Goal: Find specific page/section: Find specific page/section

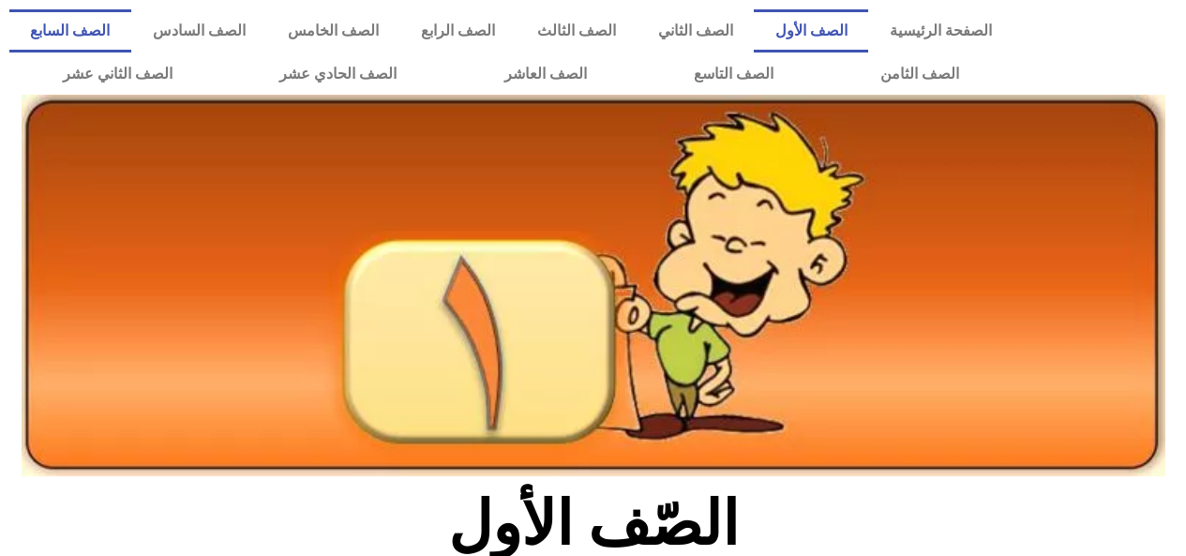
click at [131, 38] on link "الصف السابع" at bounding box center [70, 30] width 122 height 43
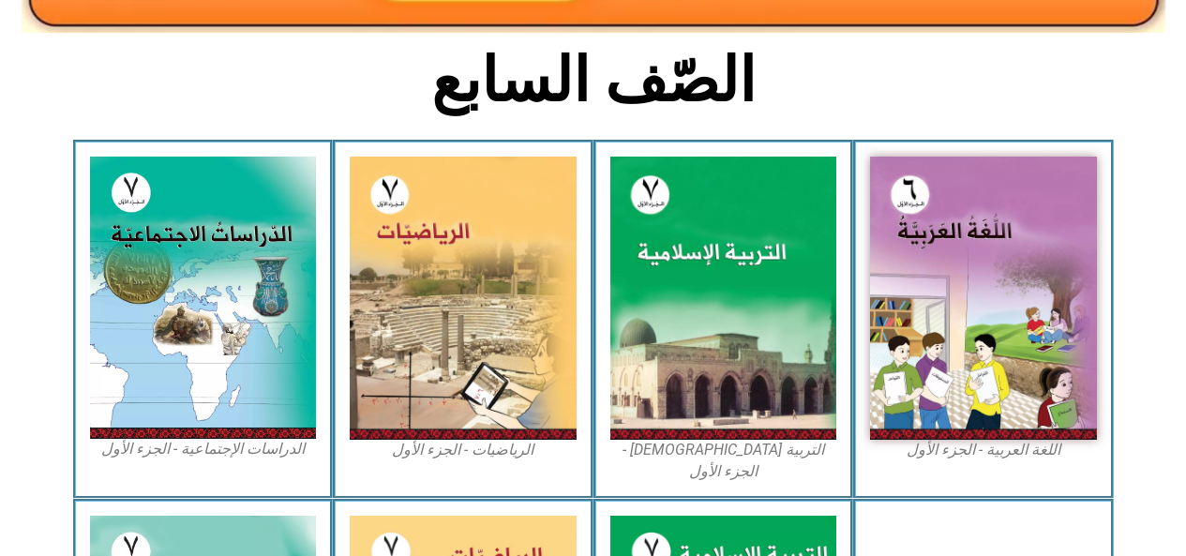
scroll to position [468, 0]
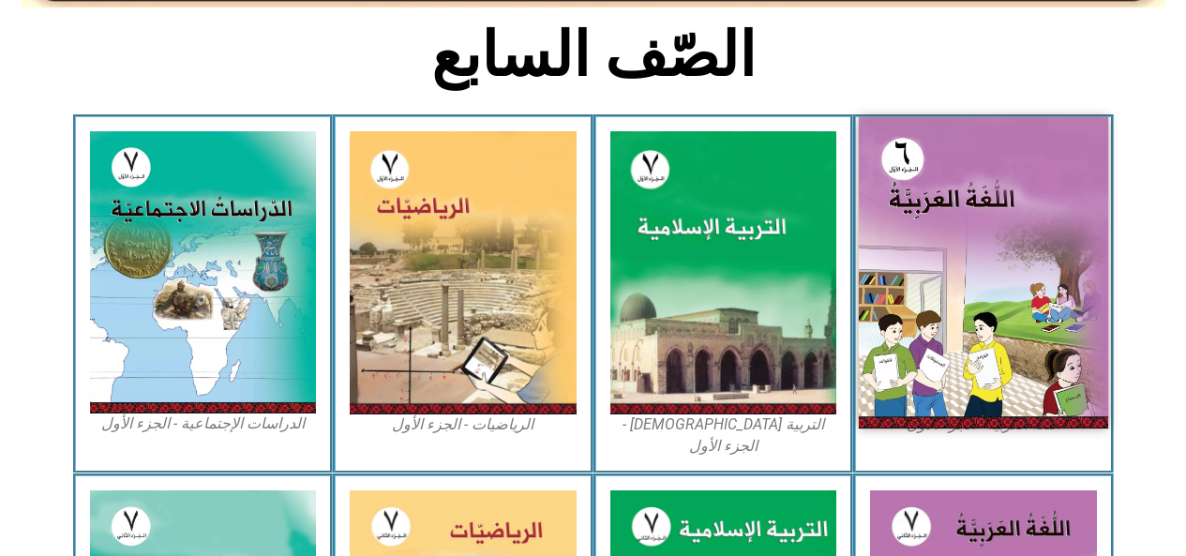
click at [889, 375] on img at bounding box center [983, 272] width 249 height 311
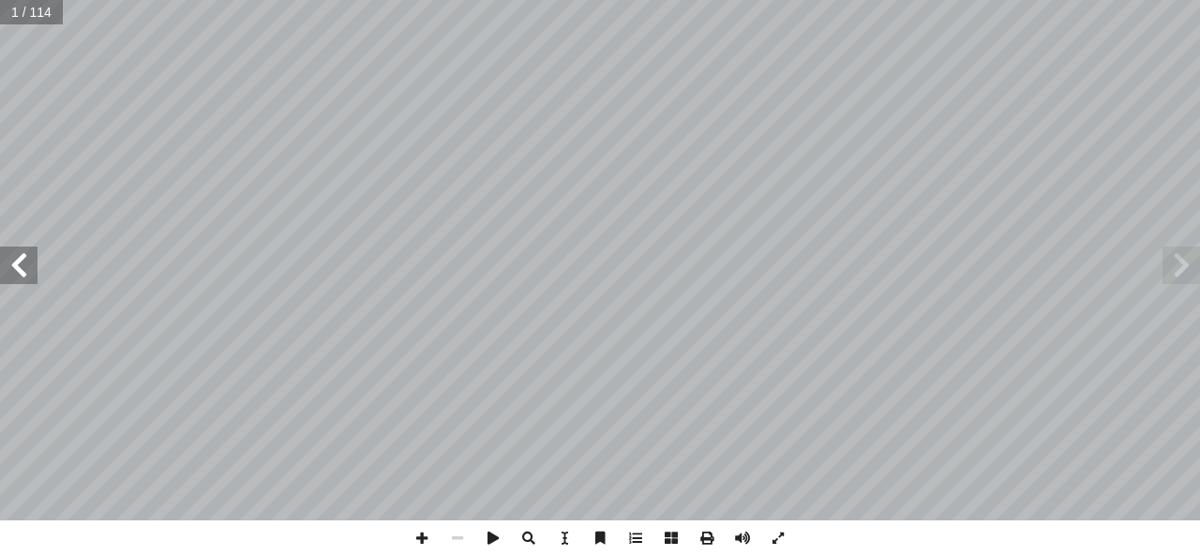
click at [20, 262] on span at bounding box center [18, 264] width 37 height 37
click at [7, 271] on span at bounding box center [18, 264] width 37 height 37
click at [21, 267] on span at bounding box center [18, 264] width 37 height 37
click at [32, 258] on span at bounding box center [18, 264] width 37 height 37
